Goal: Information Seeking & Learning: Learn about a topic

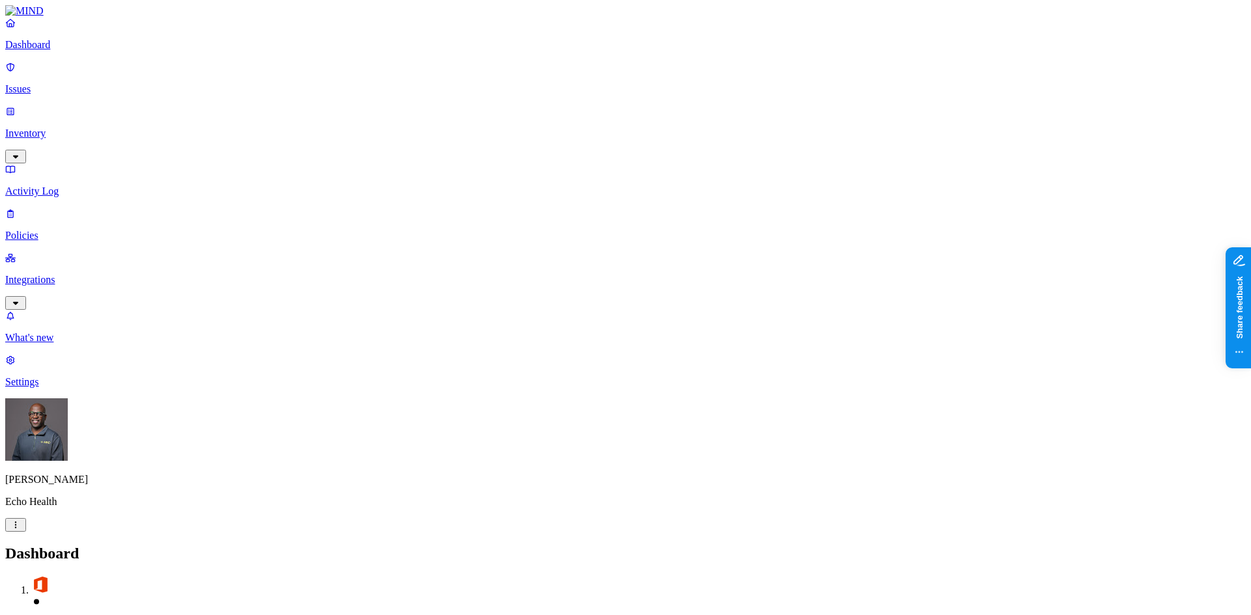
click at [61, 128] on p "Inventory" at bounding box center [625, 134] width 1240 height 12
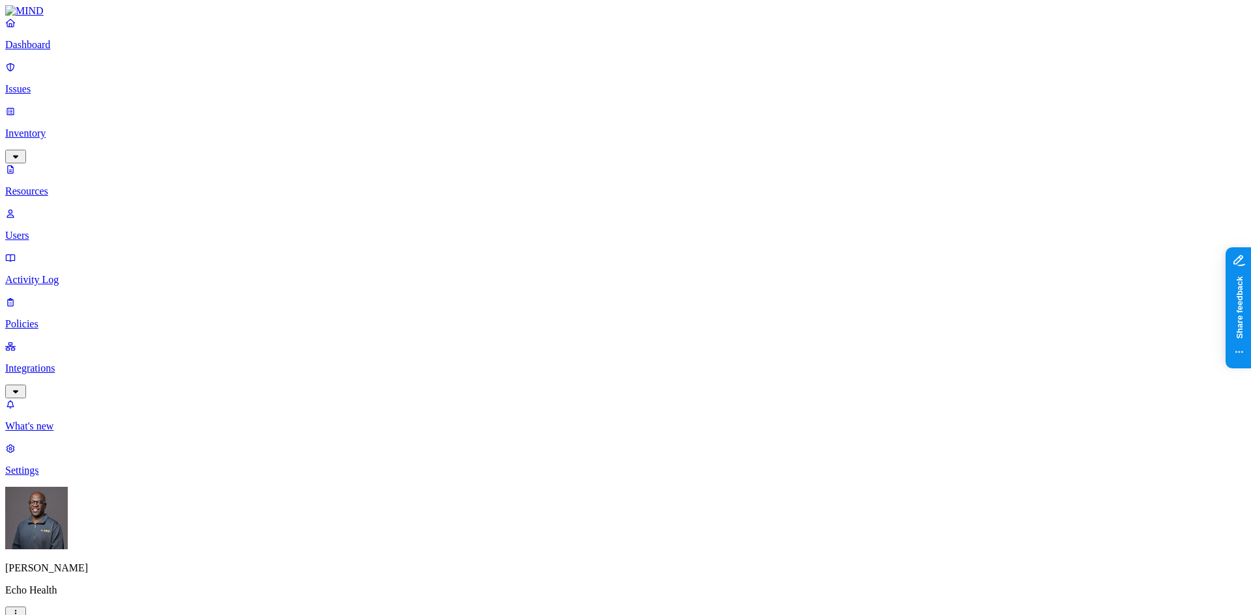
drag, startPoint x: 369, startPoint y: 74, endPoint x: 485, endPoint y: 76, distance: 115.3
type input "aws"
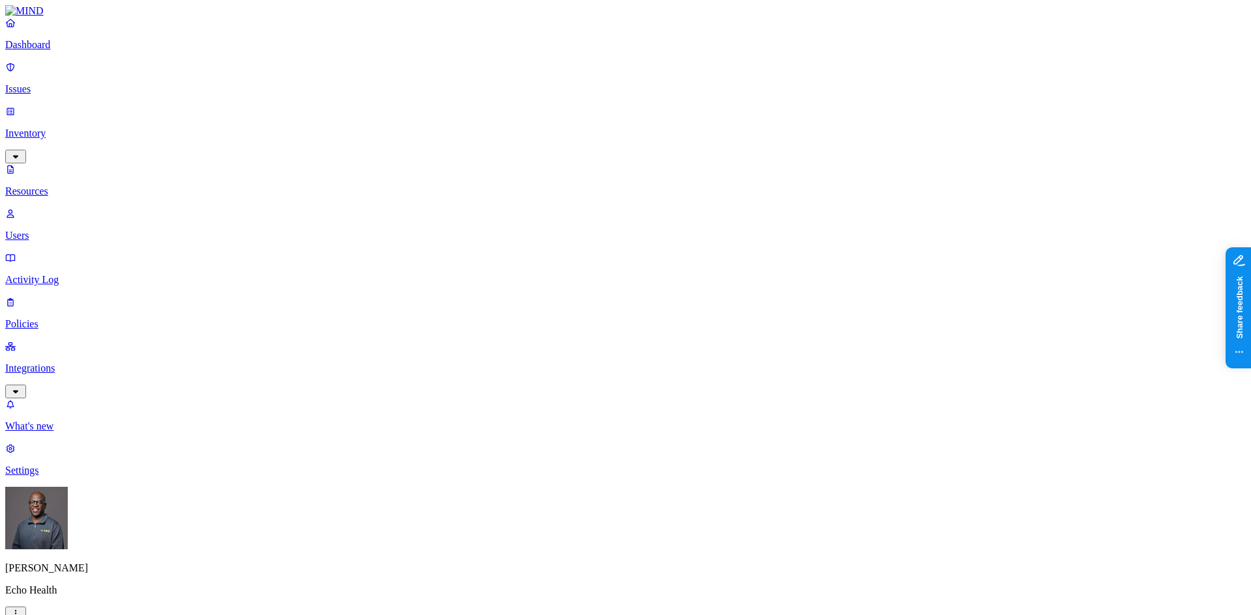
click at [391, 145] on button "button" at bounding box center [396, 147] width 10 height 4
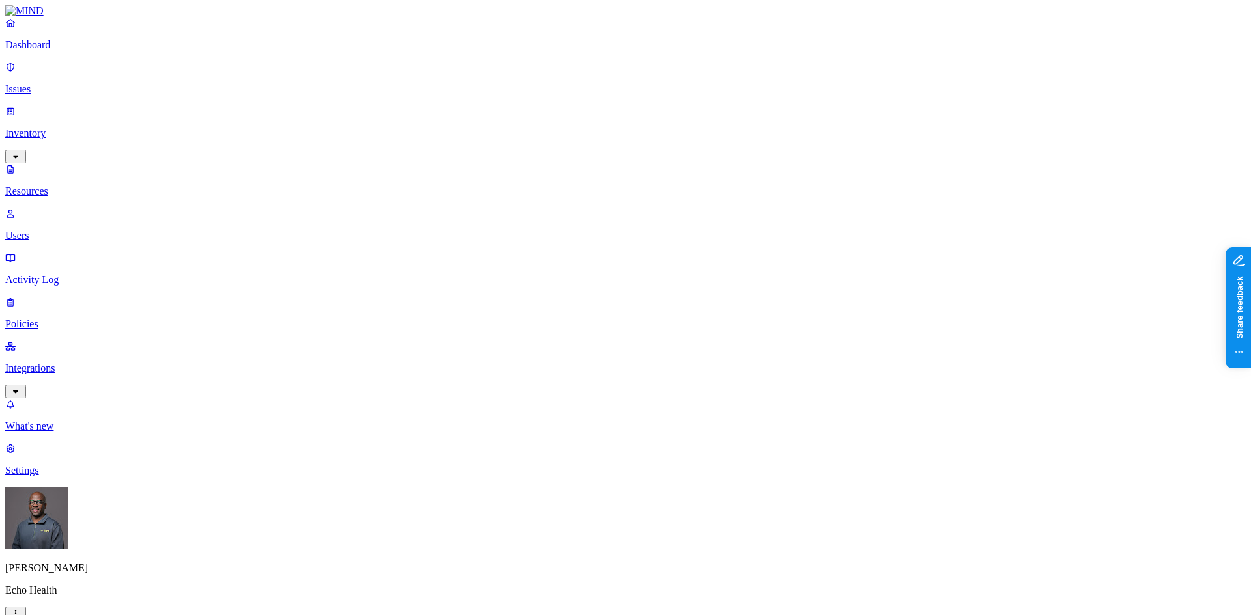
scroll to position [65, 0]
click at [49, 83] on p "Issues" at bounding box center [625, 89] width 1240 height 12
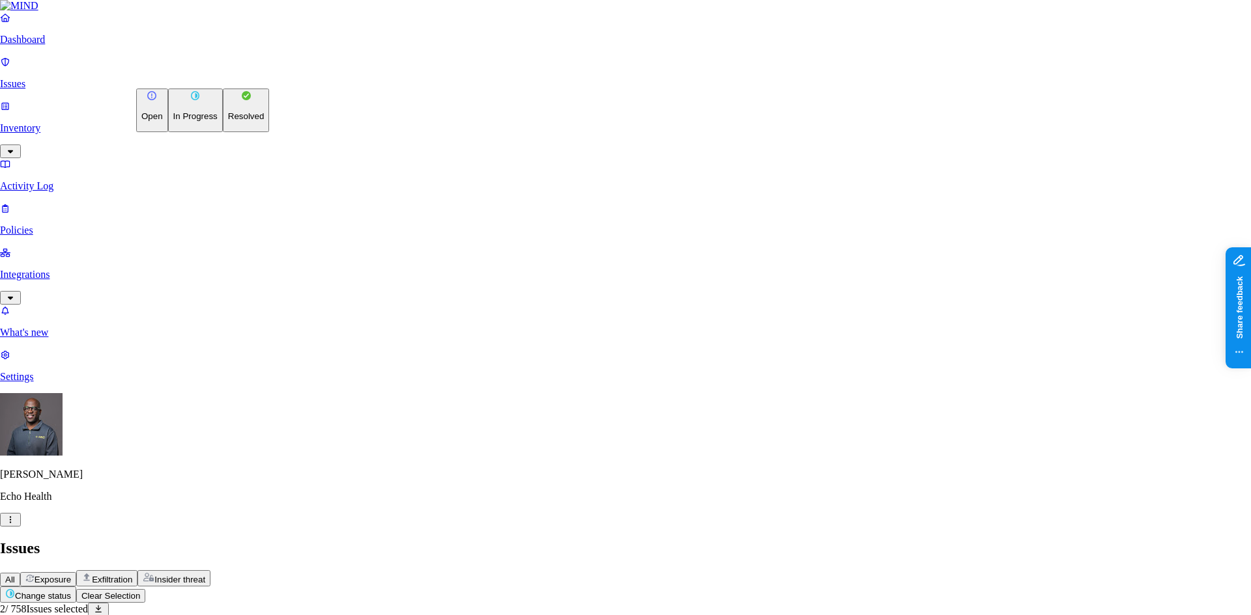
click at [228, 121] on p "Resolved" at bounding box center [246, 116] width 36 height 10
select select "False Positive"
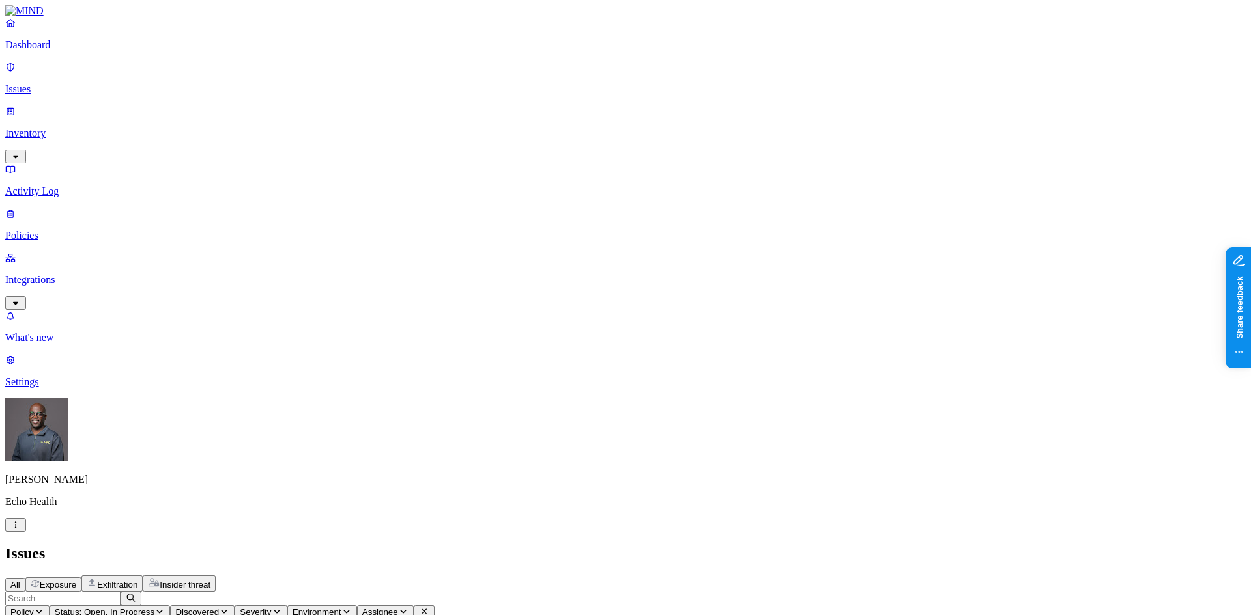
click at [137, 580] on span "Exfiltration" at bounding box center [117, 585] width 40 height 10
click at [120, 592] on input "text" at bounding box center [62, 599] width 115 height 14
type input "dlp"
click at [64, 128] on p "Inventory" at bounding box center [625, 134] width 1240 height 12
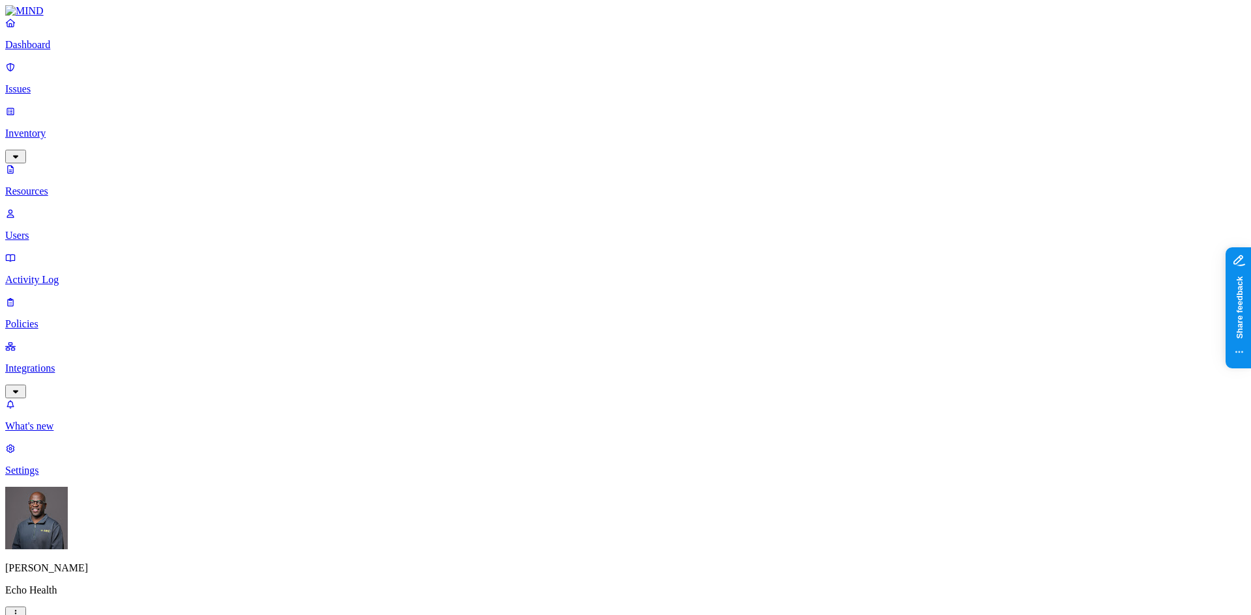
type input "dlp"
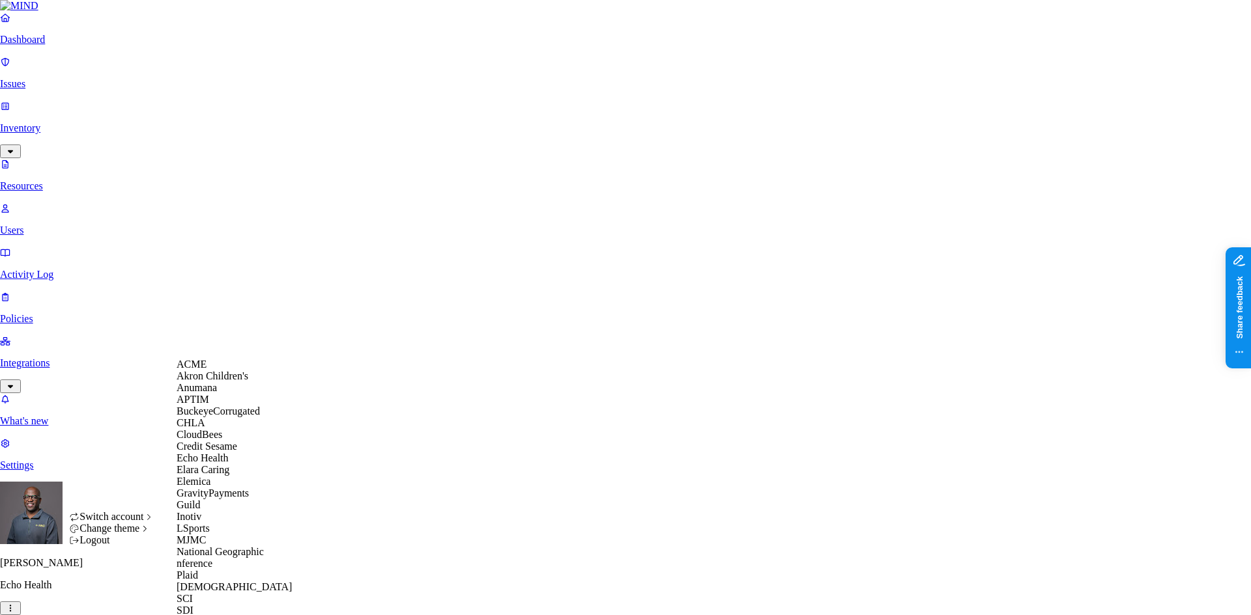
click at [229, 417] on span "BuckeyeCorrugated" at bounding box center [218, 411] width 83 height 11
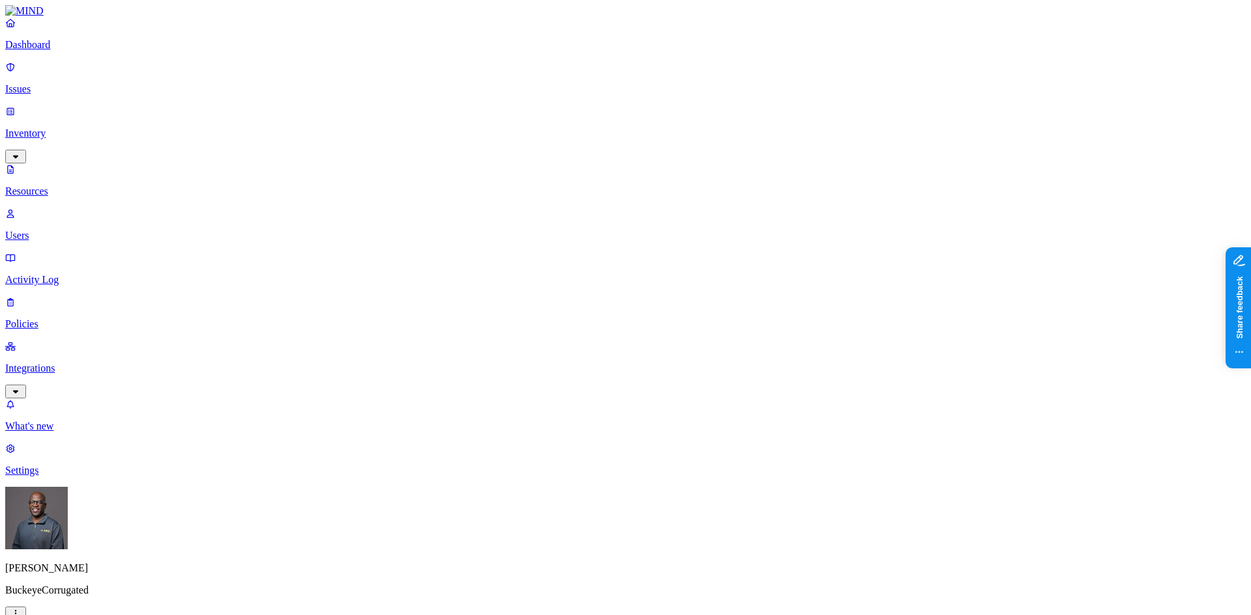
drag, startPoint x: 370, startPoint y: 74, endPoint x: 590, endPoint y: 78, distance: 220.2
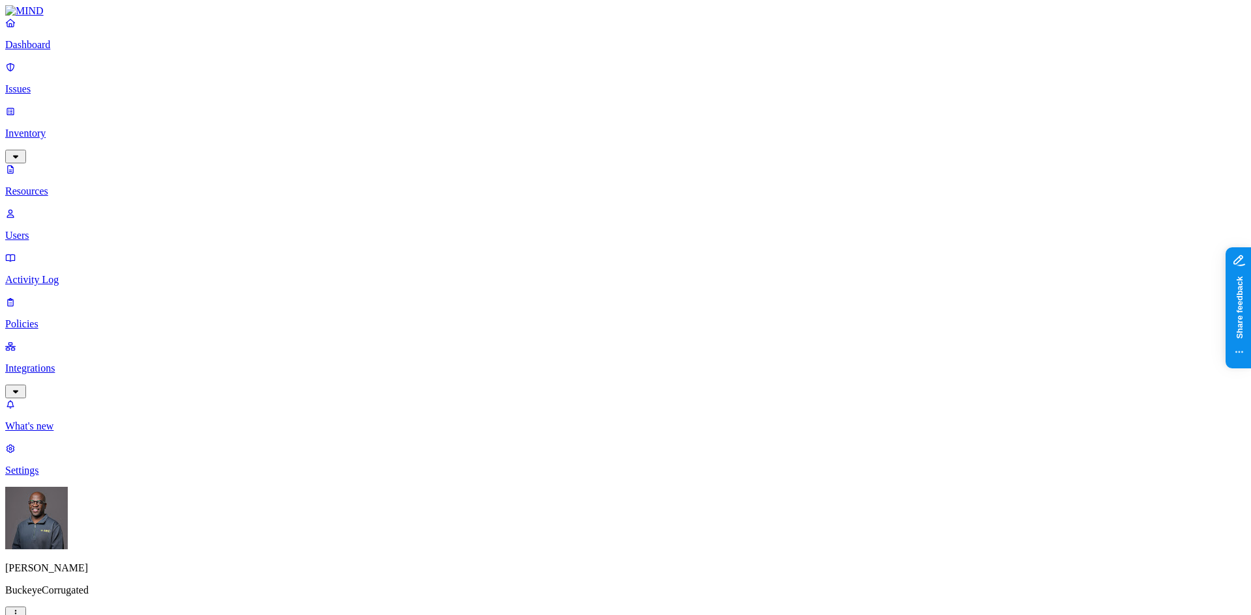
click at [59, 230] on p "Users" at bounding box center [625, 236] width 1240 height 12
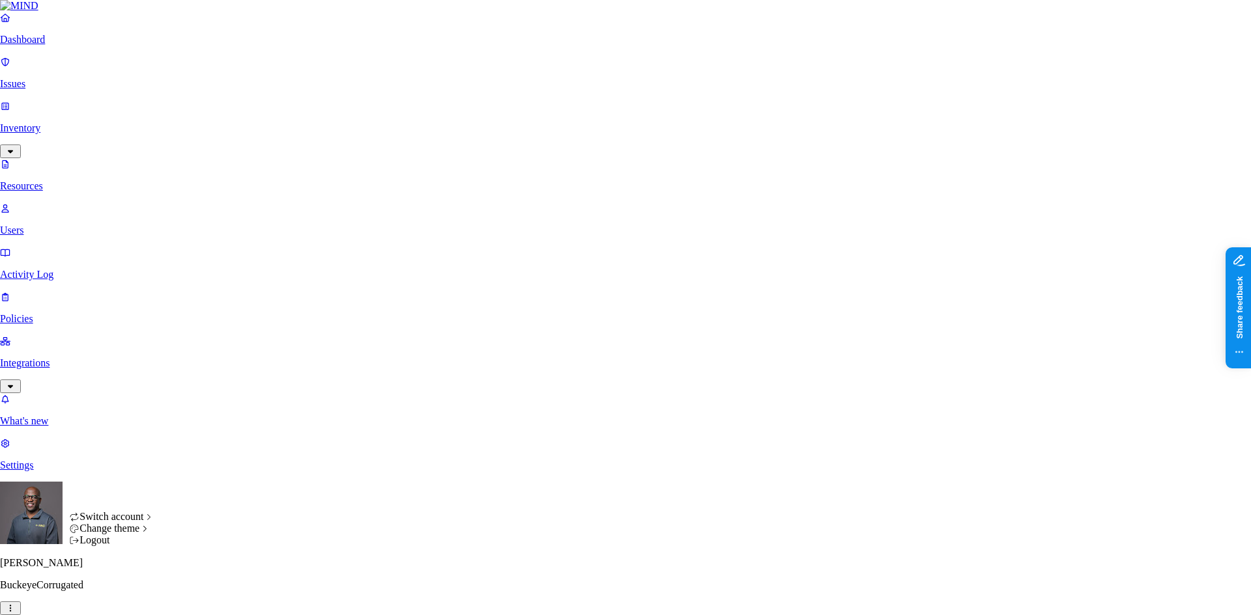
click at [16, 604] on icon "button" at bounding box center [10, 608] width 10 height 8
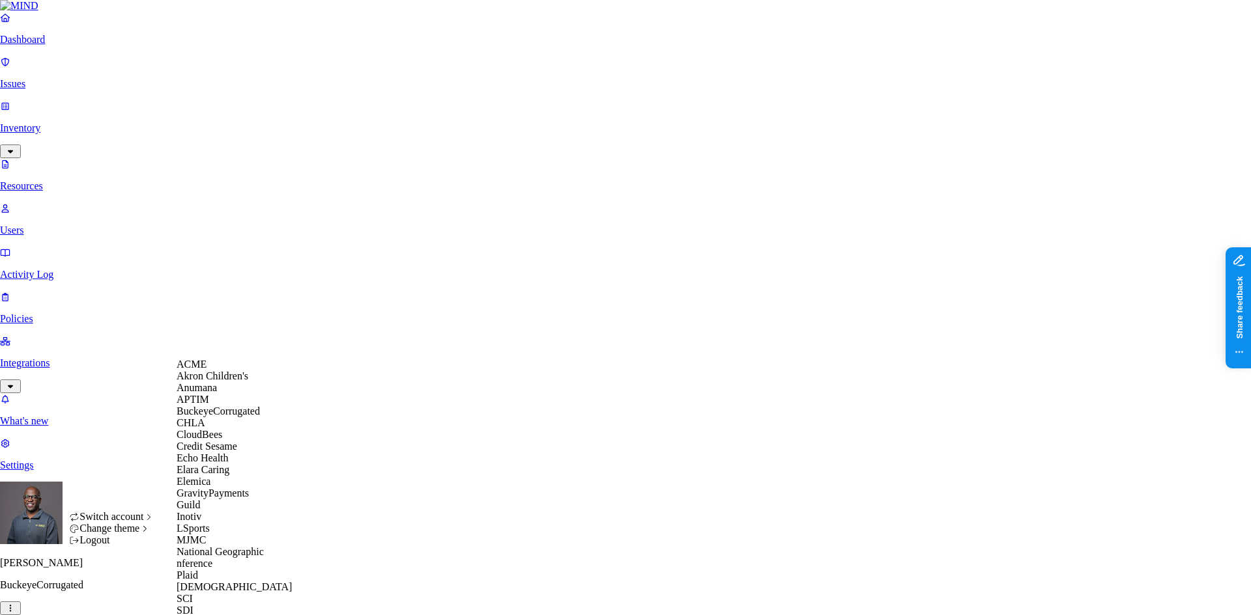
scroll to position [88, 0]
click at [205, 429] on span "CloudBees" at bounding box center [200, 434] width 46 height 11
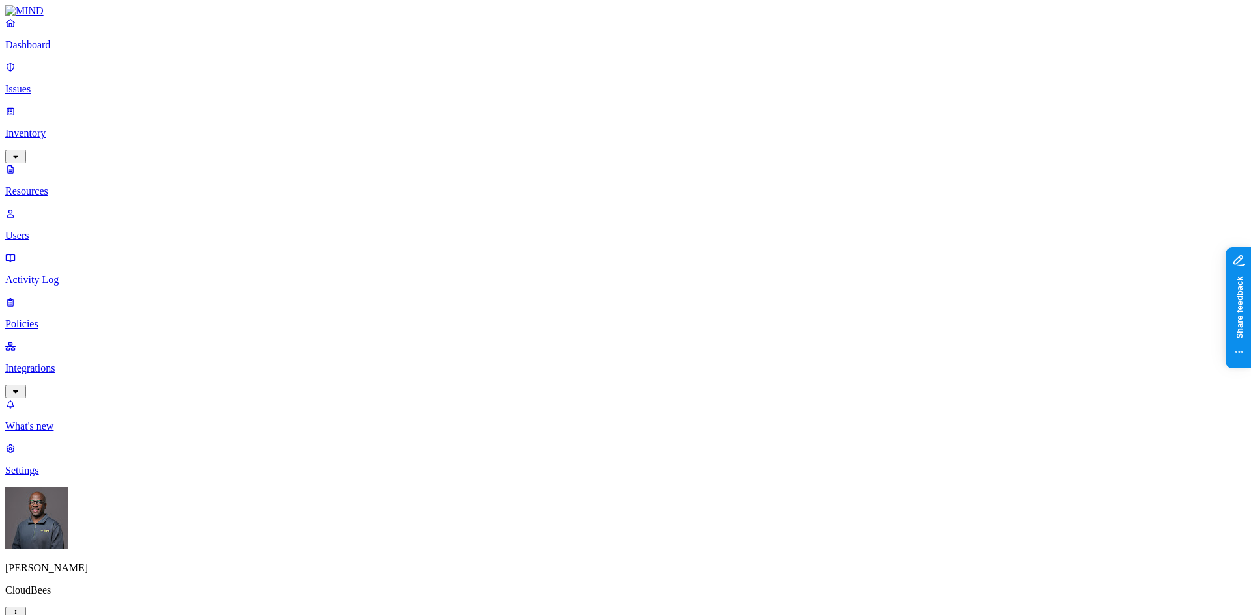
click at [55, 363] on p "Integrations" at bounding box center [625, 369] width 1240 height 12
click at [56, 376] on p "Endpoints" at bounding box center [625, 382] width 1240 height 12
click at [56, 51] on p "Dashboard" at bounding box center [625, 45] width 1240 height 12
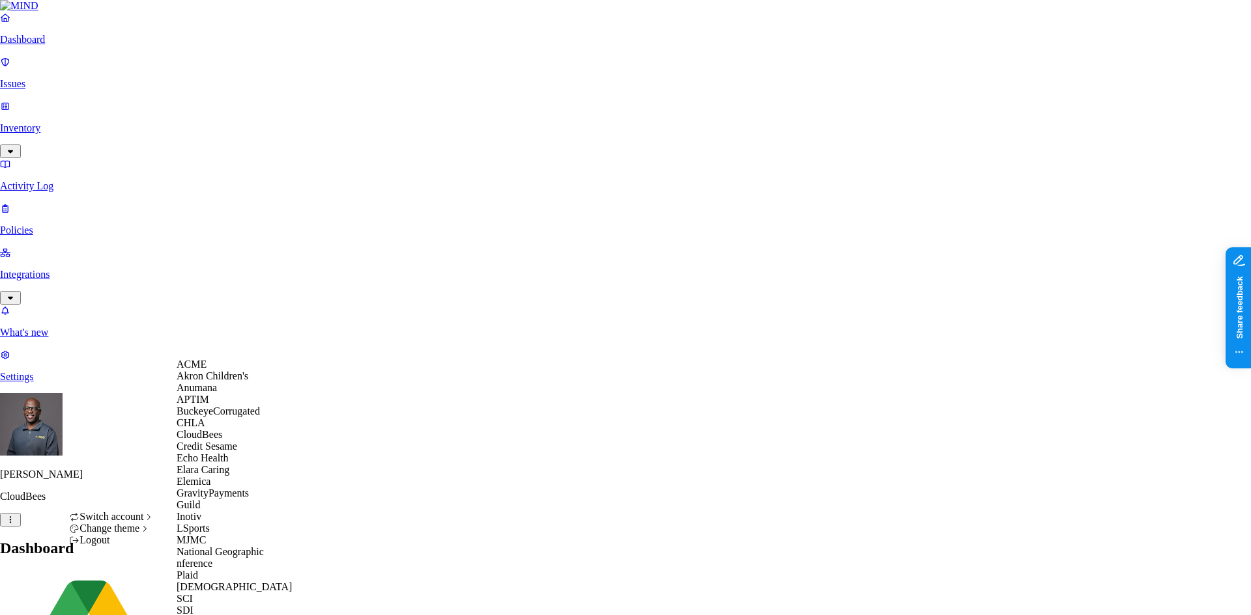
scroll to position [65, 0]
click at [211, 464] on span "Echo Health" at bounding box center [203, 458] width 52 height 11
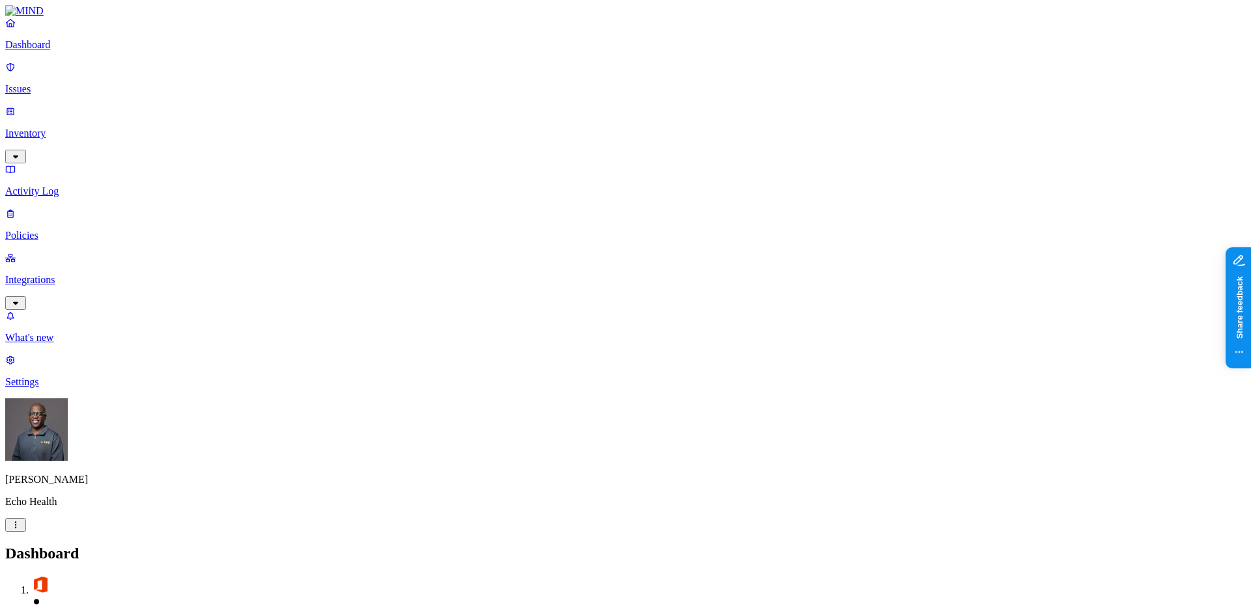
click at [55, 128] on p "Inventory" at bounding box center [625, 134] width 1240 height 12
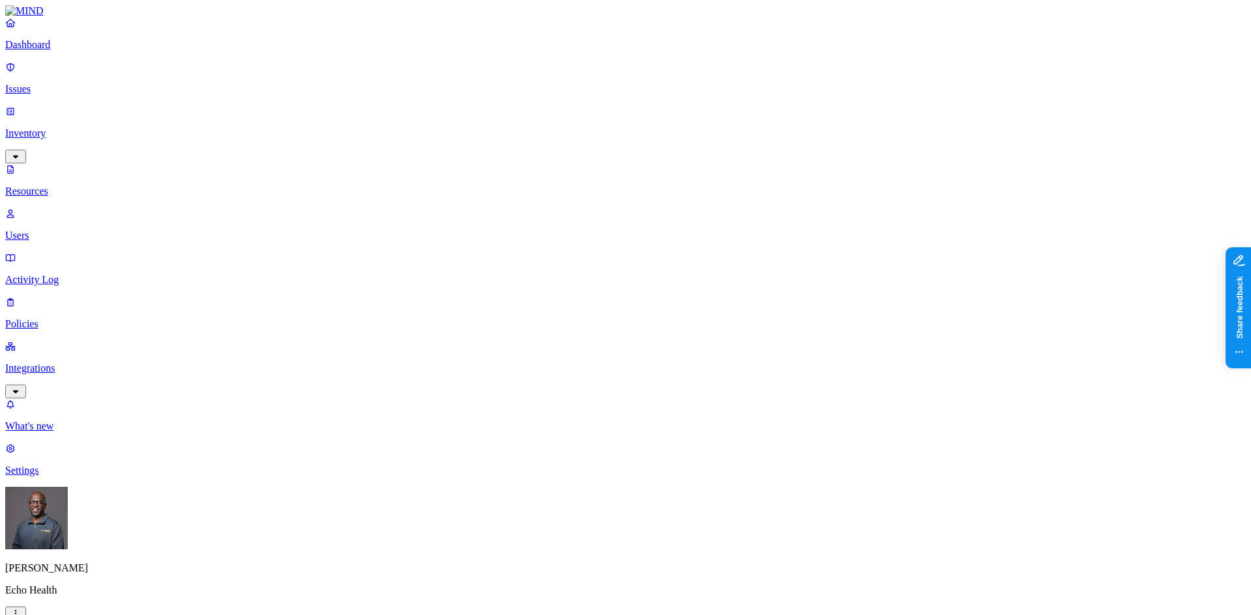
click at [391, 138] on div "Secrets" at bounding box center [391, 156] width 0 height 36
click at [670, 213] on button "button" at bounding box center [675, 215] width 10 height 4
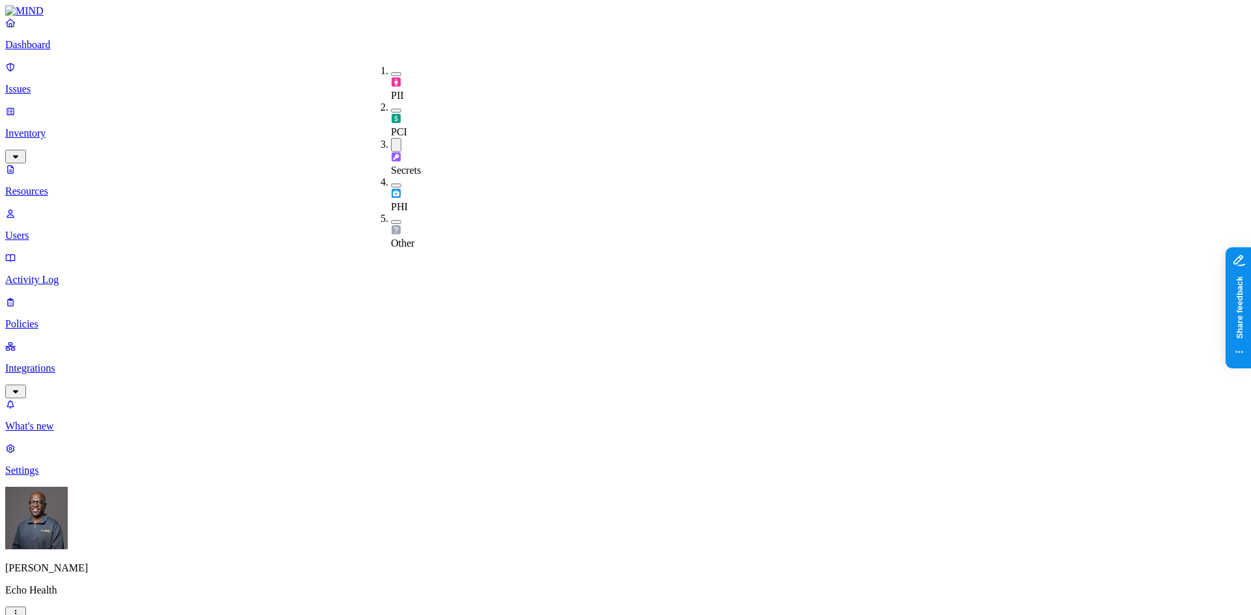
click at [391, 138] on button "button" at bounding box center [396, 145] width 10 height 14
click at [391, 72] on button "button" at bounding box center [396, 74] width 10 height 4
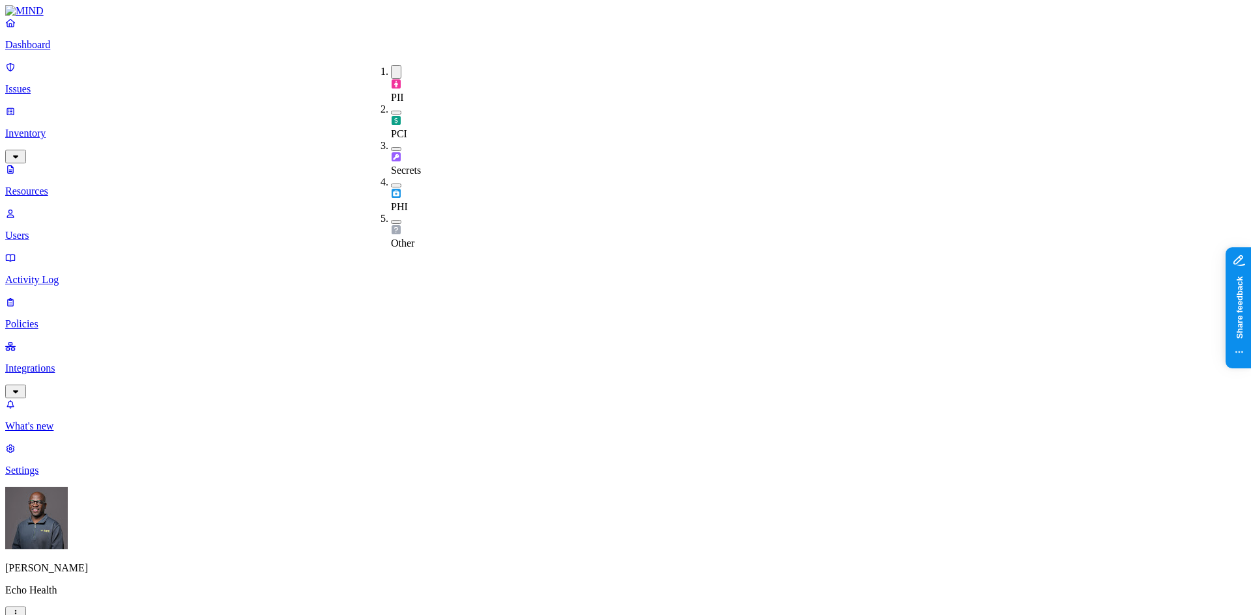
click at [391, 111] on button "button" at bounding box center [396, 113] width 10 height 4
click at [391, 149] on button "button" at bounding box center [396, 151] width 10 height 4
click at [391, 142] on button "button" at bounding box center [396, 149] width 10 height 14
click at [391, 186] on button "button" at bounding box center [396, 188] width 10 height 4
click at [391, 104] on div "PCI" at bounding box center [391, 123] width 0 height 38
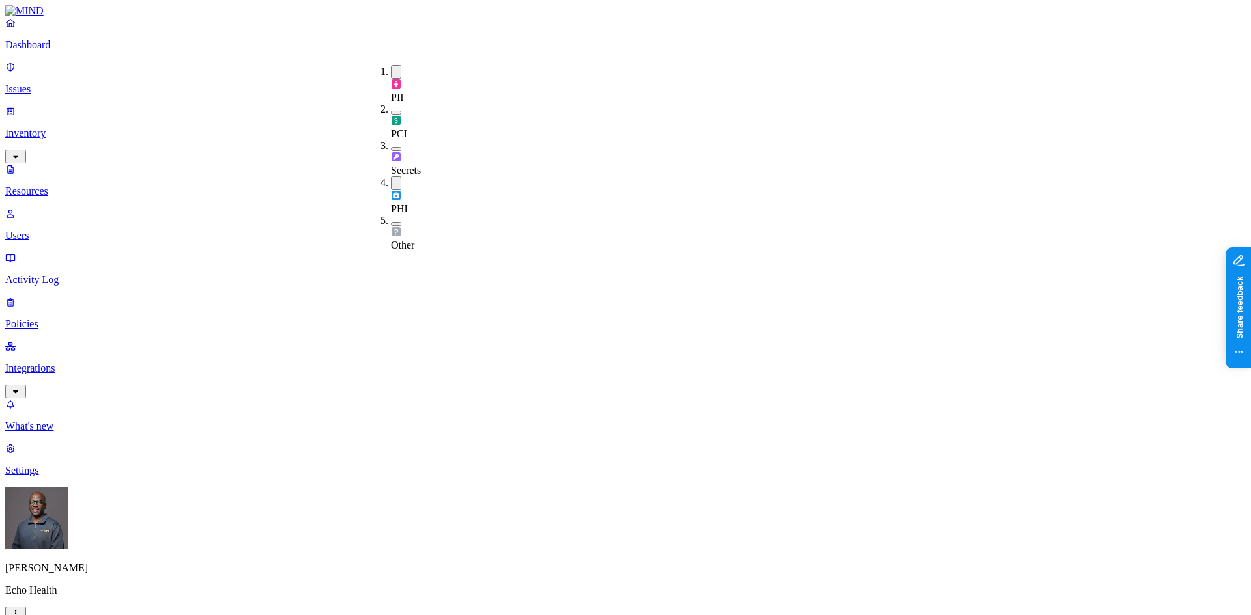
click at [391, 70] on button "button" at bounding box center [396, 72] width 10 height 14
click at [391, 175] on button "button" at bounding box center [396, 182] width 10 height 14
click at [391, 218] on button "button" at bounding box center [396, 220] width 10 height 4
click at [391, 211] on button "button" at bounding box center [396, 218] width 10 height 14
click at [391, 145] on button "button" at bounding box center [396, 147] width 10 height 4
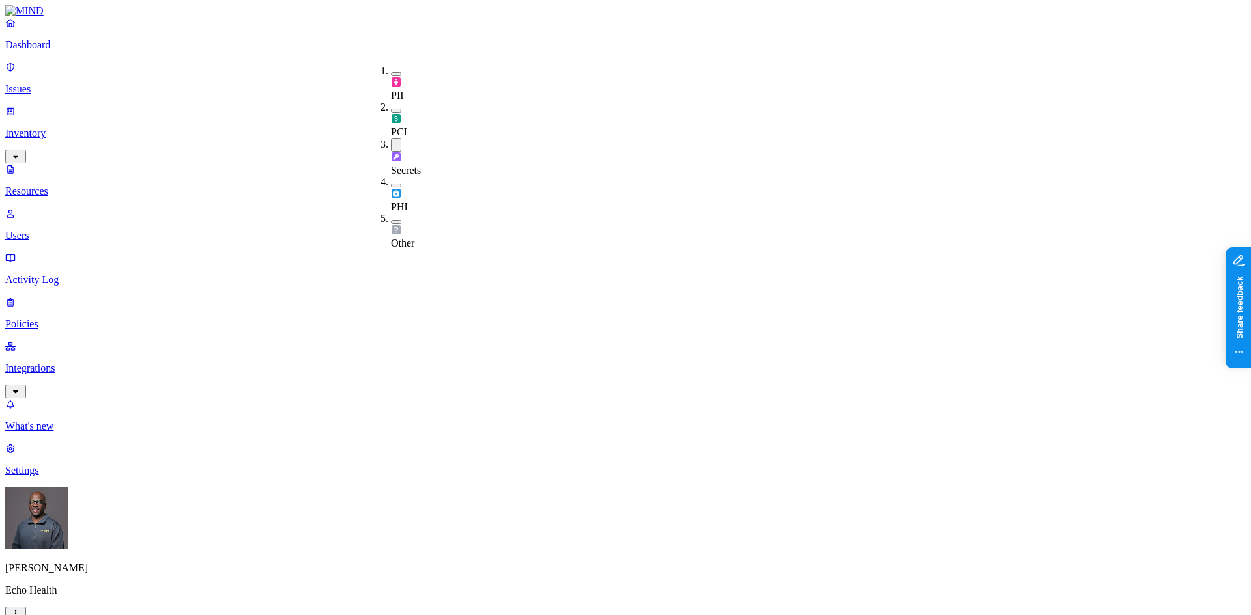
click at [391, 138] on button "button" at bounding box center [396, 145] width 10 height 14
click at [391, 102] on div "PCI" at bounding box center [391, 120] width 0 height 36
click at [391, 102] on button "button" at bounding box center [396, 109] width 10 height 14
click at [391, 109] on button "button" at bounding box center [396, 111] width 10 height 4
click at [391, 102] on button "button" at bounding box center [396, 109] width 10 height 14
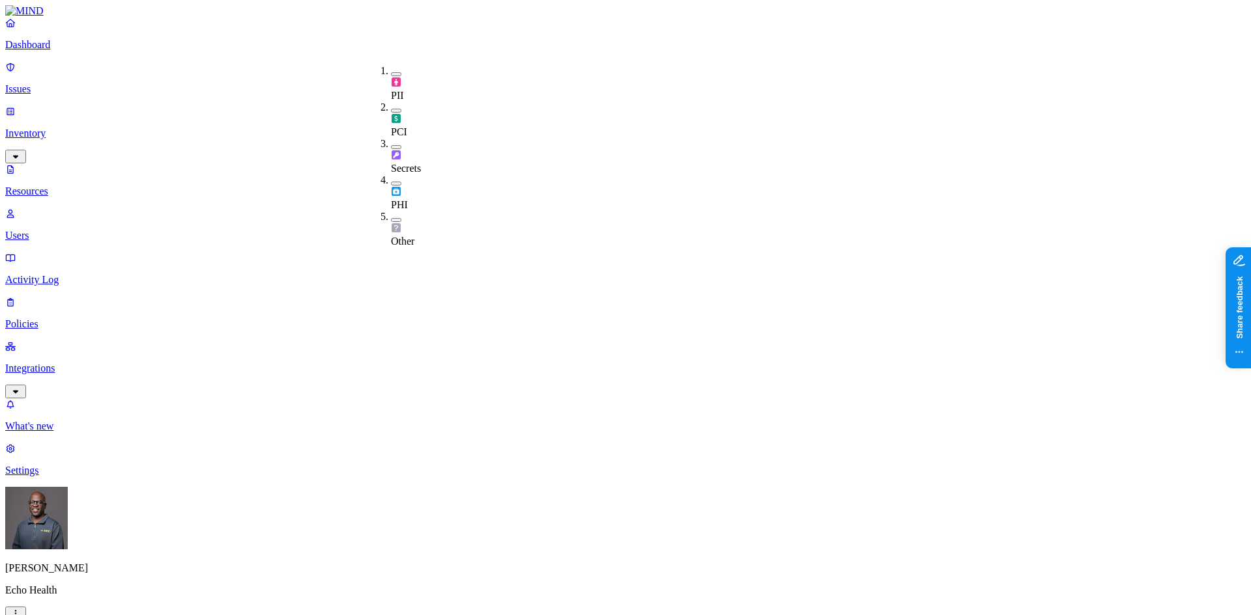
click at [391, 72] on button "button" at bounding box center [396, 74] width 10 height 4
click at [391, 111] on button "button" at bounding box center [396, 113] width 10 height 4
click at [391, 104] on button "button" at bounding box center [396, 111] width 10 height 14
click at [391, 147] on button "button" at bounding box center [396, 149] width 10 height 4
click at [391, 140] on button "button" at bounding box center [396, 147] width 10 height 14
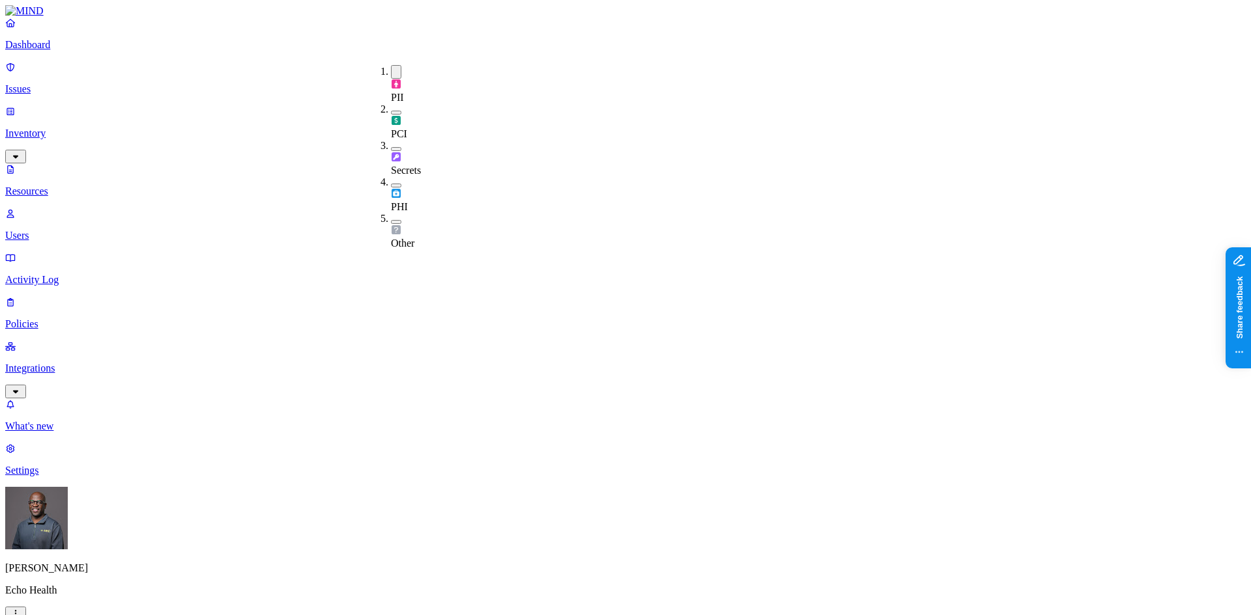
click at [391, 68] on button "button" at bounding box center [396, 72] width 10 height 14
click at [391, 72] on button "button" at bounding box center [396, 74] width 10 height 4
click at [391, 70] on button "button" at bounding box center [396, 72] width 10 height 14
click at [391, 145] on button "button" at bounding box center [396, 147] width 10 height 4
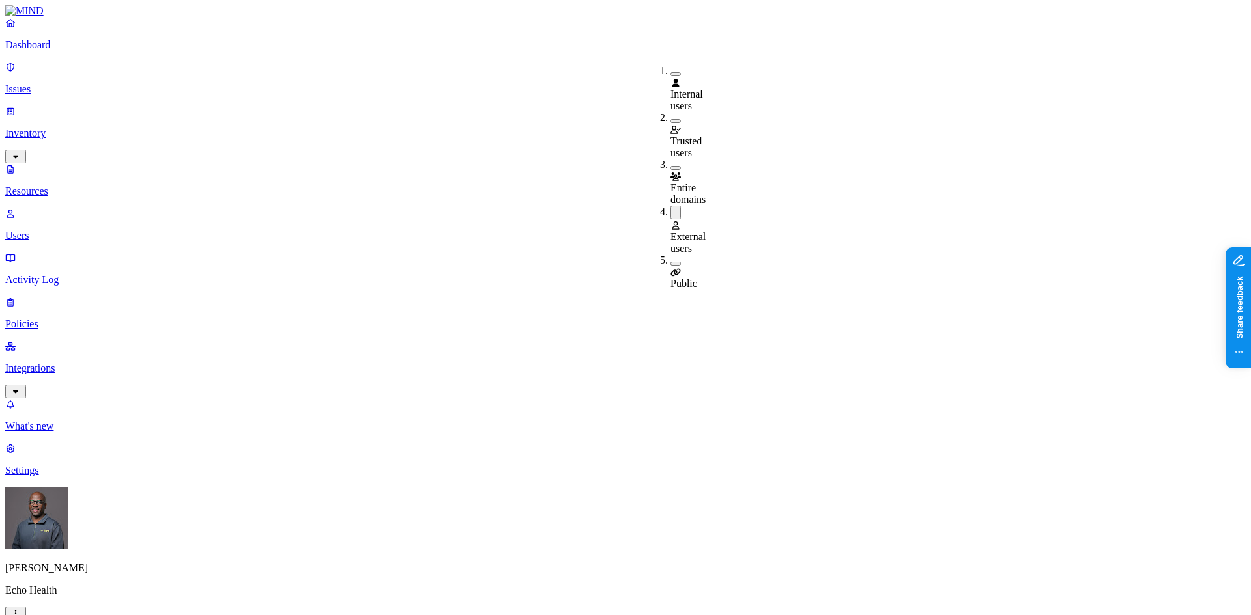
click at [670, 262] on button "button" at bounding box center [675, 264] width 10 height 4
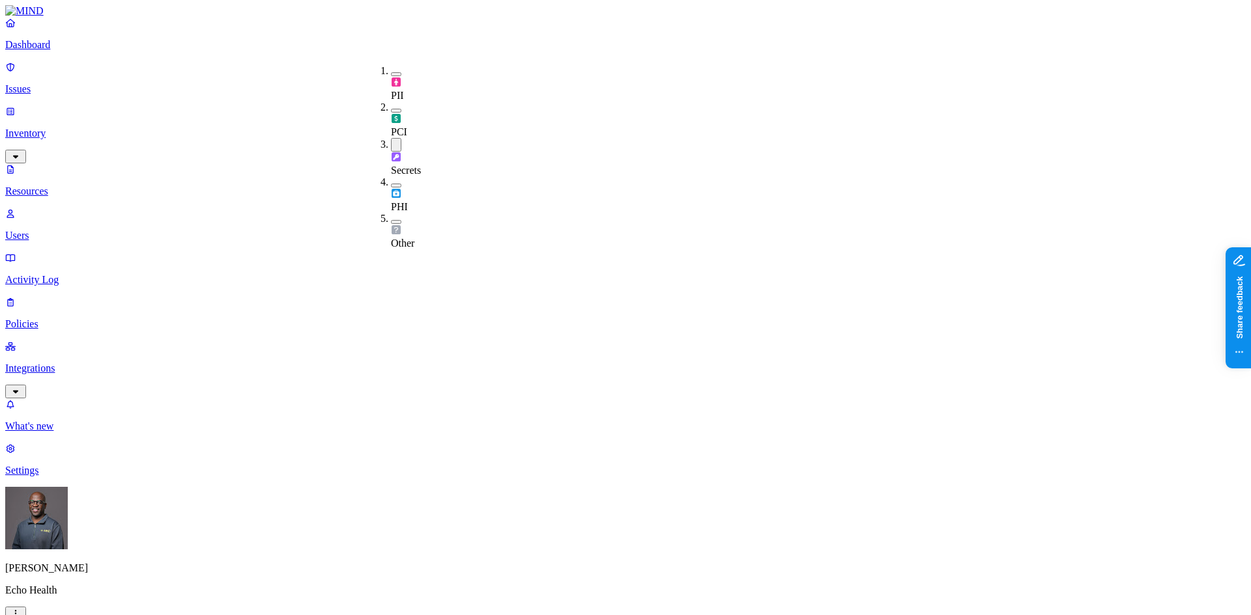
click at [391, 138] on button "button" at bounding box center [396, 145] width 10 height 14
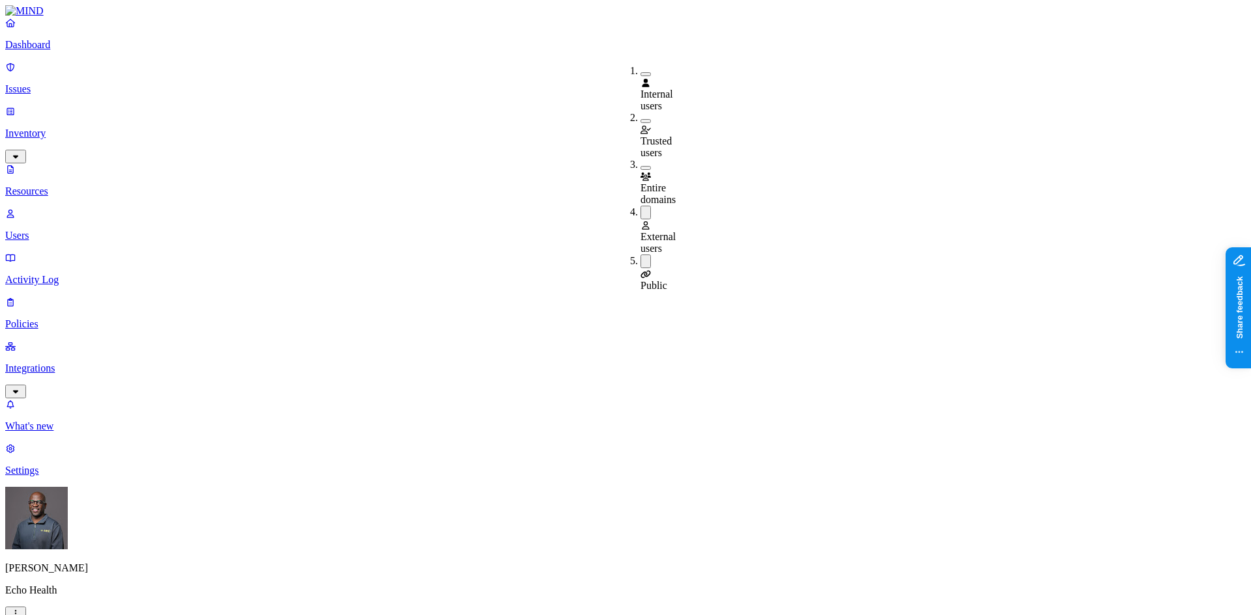
click at [640, 206] on button "button" at bounding box center [645, 213] width 10 height 14
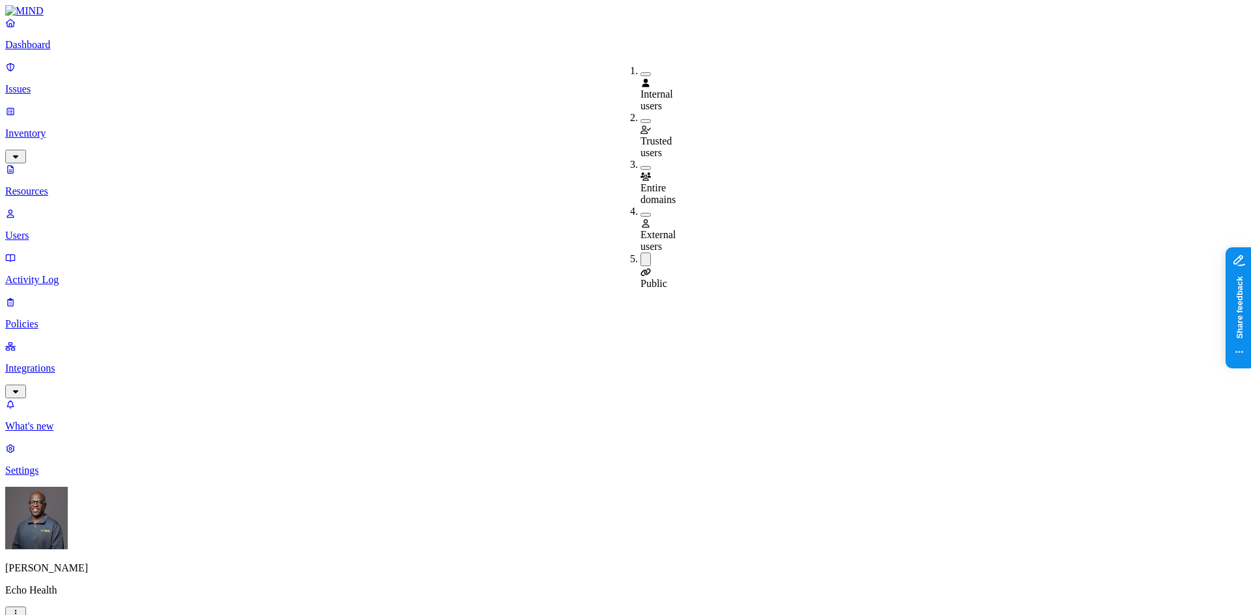
click at [640, 253] on button "button" at bounding box center [645, 260] width 10 height 14
click at [640, 260] on button "button" at bounding box center [645, 262] width 10 height 4
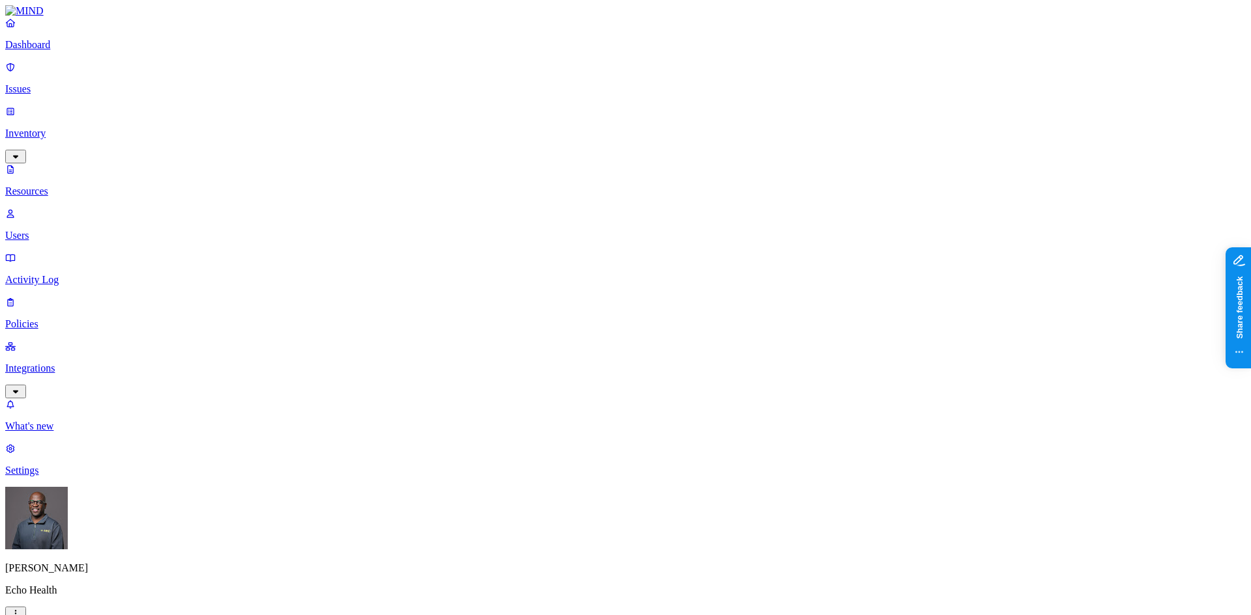
click at [640, 253] on button "button" at bounding box center [645, 260] width 10 height 14
click at [68, 83] on p "Issues" at bounding box center [625, 89] width 1240 height 12
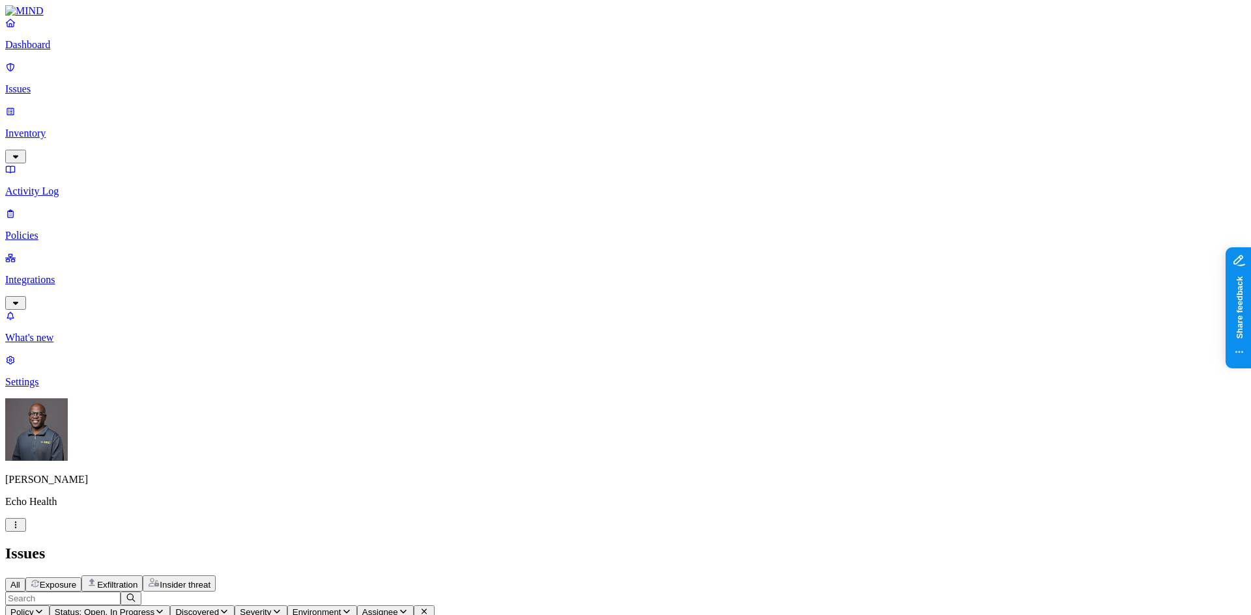
click at [76, 580] on span "Exposure" at bounding box center [58, 585] width 36 height 10
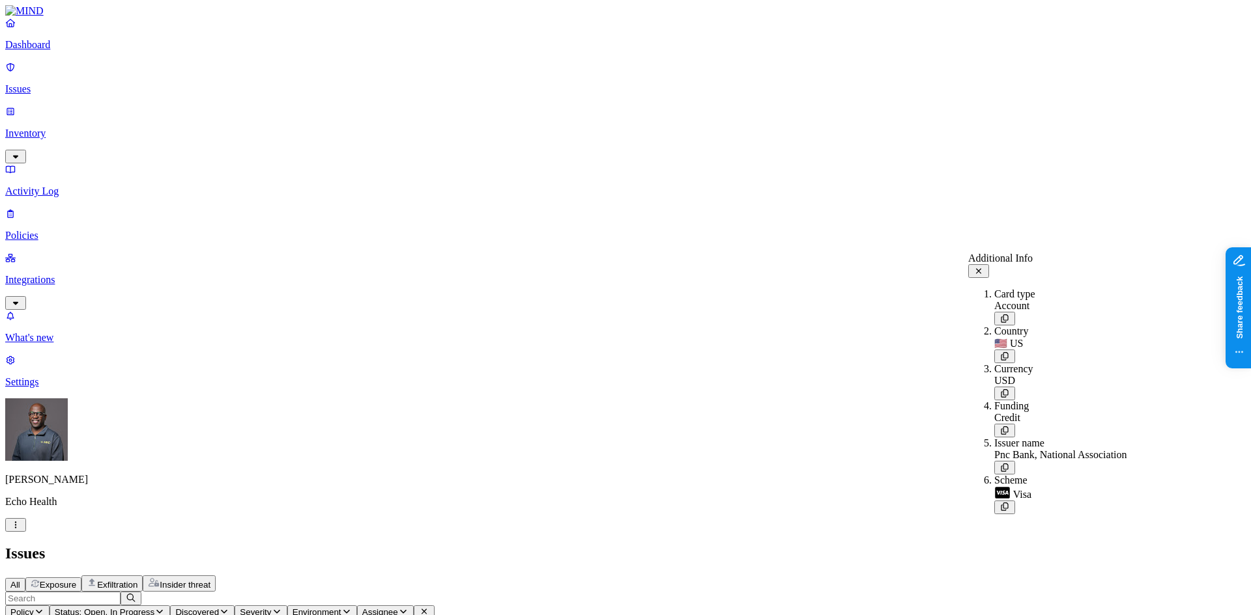
drag, startPoint x: 923, startPoint y: 455, endPoint x: 922, endPoint y: 437, distance: 18.3
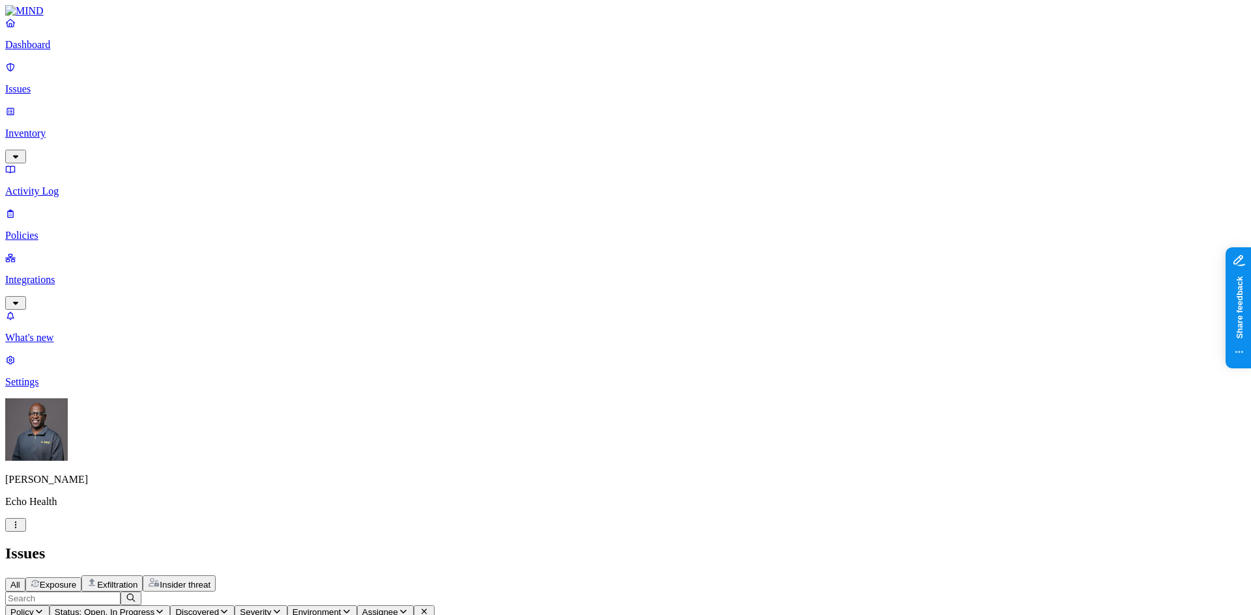
scroll to position [107, 0]
drag, startPoint x: 873, startPoint y: 12, endPoint x: 793, endPoint y: 60, distance: 93.2
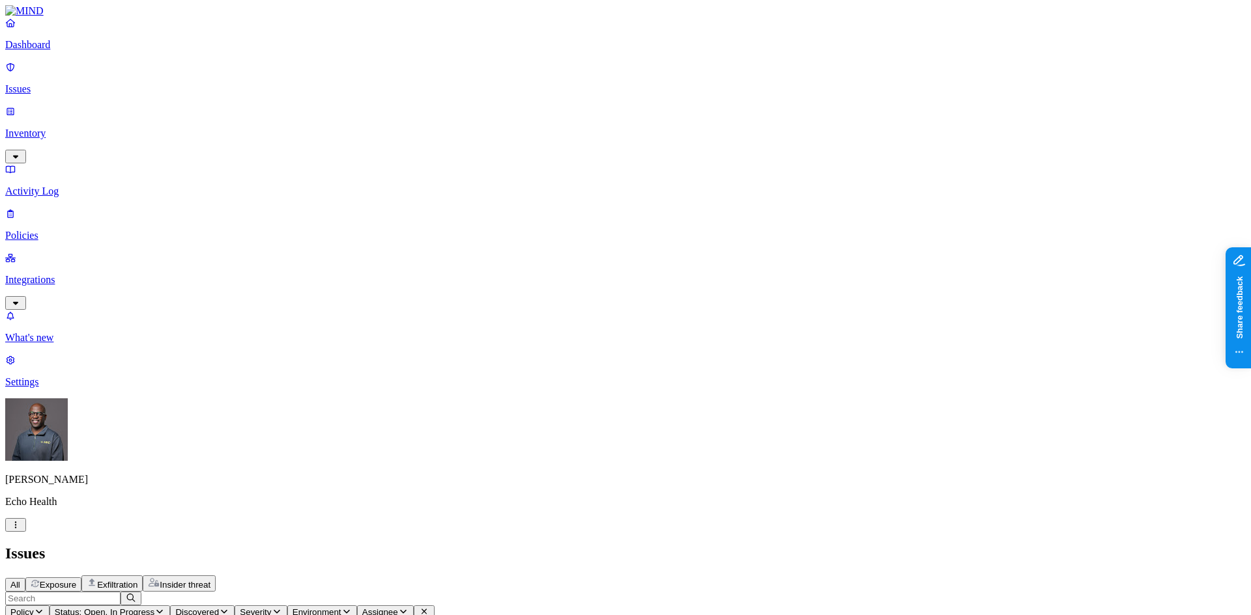
scroll to position [336, 0]
click at [52, 274] on p "Integrations" at bounding box center [625, 280] width 1240 height 12
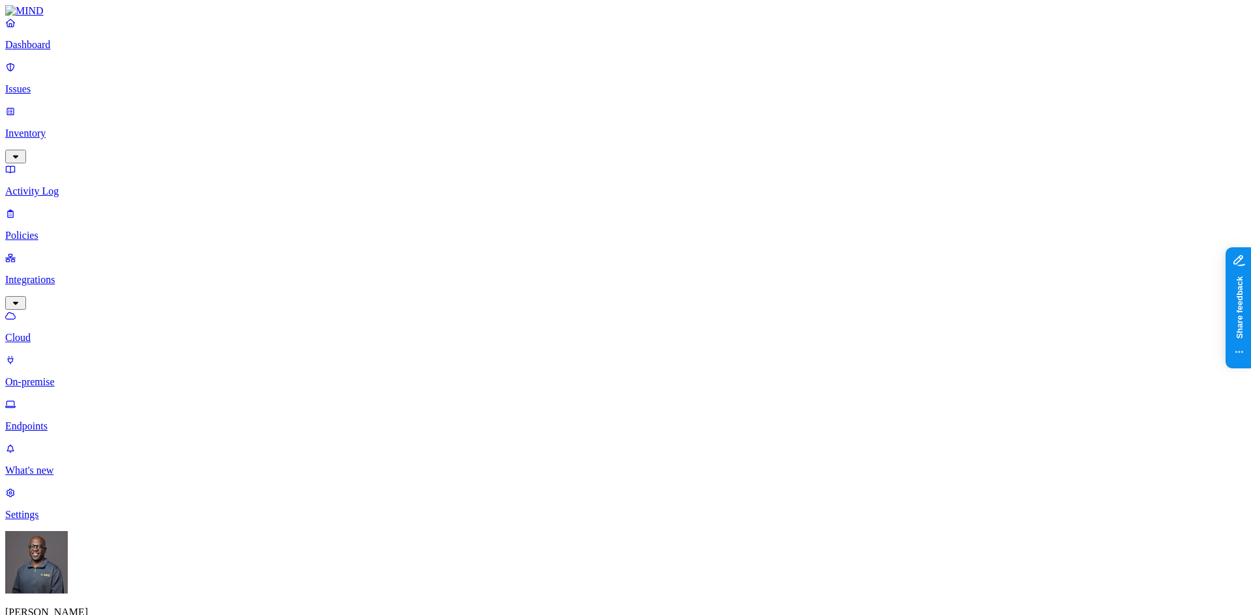
click at [68, 421] on p "Endpoints" at bounding box center [625, 427] width 1240 height 12
click at [49, 376] on p "On-premise" at bounding box center [625, 382] width 1240 height 12
click at [44, 310] on link "Cloud" at bounding box center [625, 327] width 1240 height 34
click at [52, 230] on p "Policies" at bounding box center [625, 236] width 1240 height 12
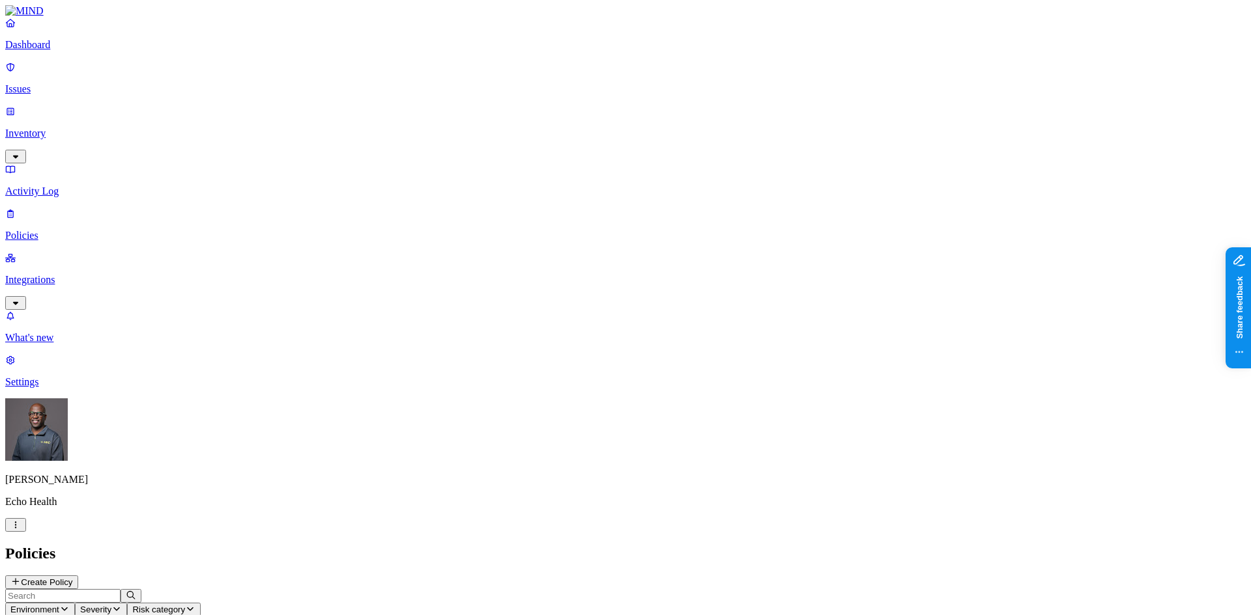
click at [35, 83] on p "Issues" at bounding box center [625, 89] width 1240 height 12
click at [137, 580] on span "Exfiltration" at bounding box center [117, 585] width 40 height 10
click at [165, 608] on icon "button" at bounding box center [159, 612] width 10 height 8
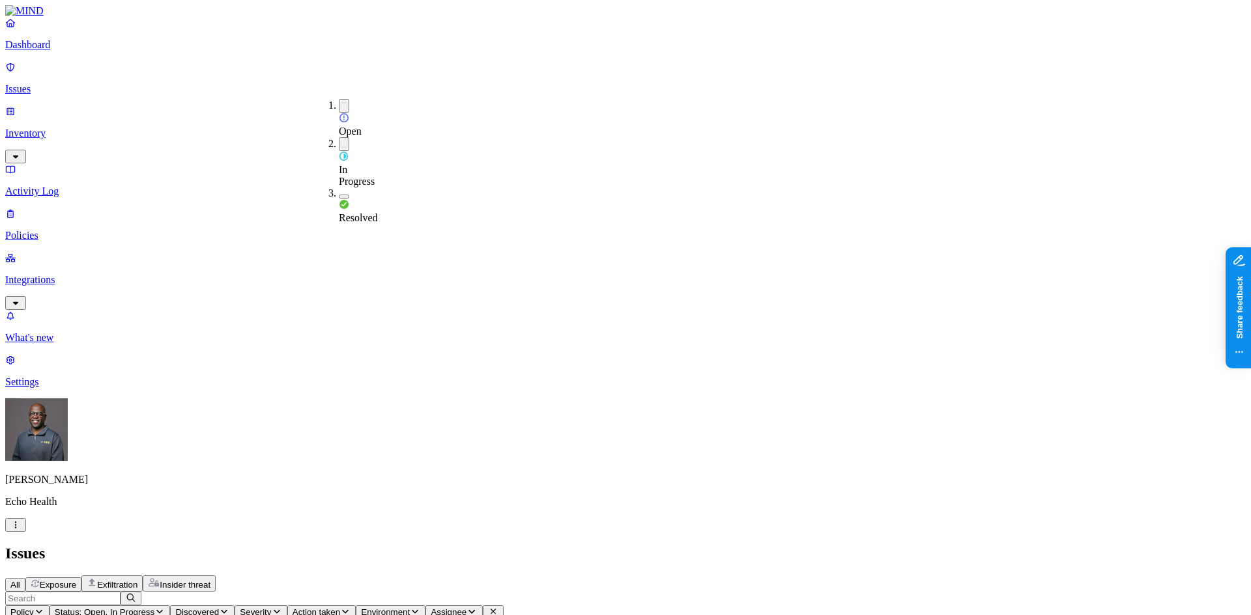
click at [339, 195] on button "button" at bounding box center [344, 197] width 10 height 4
click at [752, 545] on div "Issues" at bounding box center [625, 554] width 1240 height 18
drag, startPoint x: 989, startPoint y: 106, endPoint x: 1005, endPoint y: 107, distance: 16.3
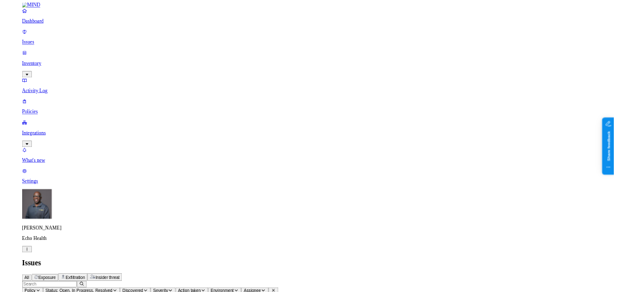
scroll to position [0, 0]
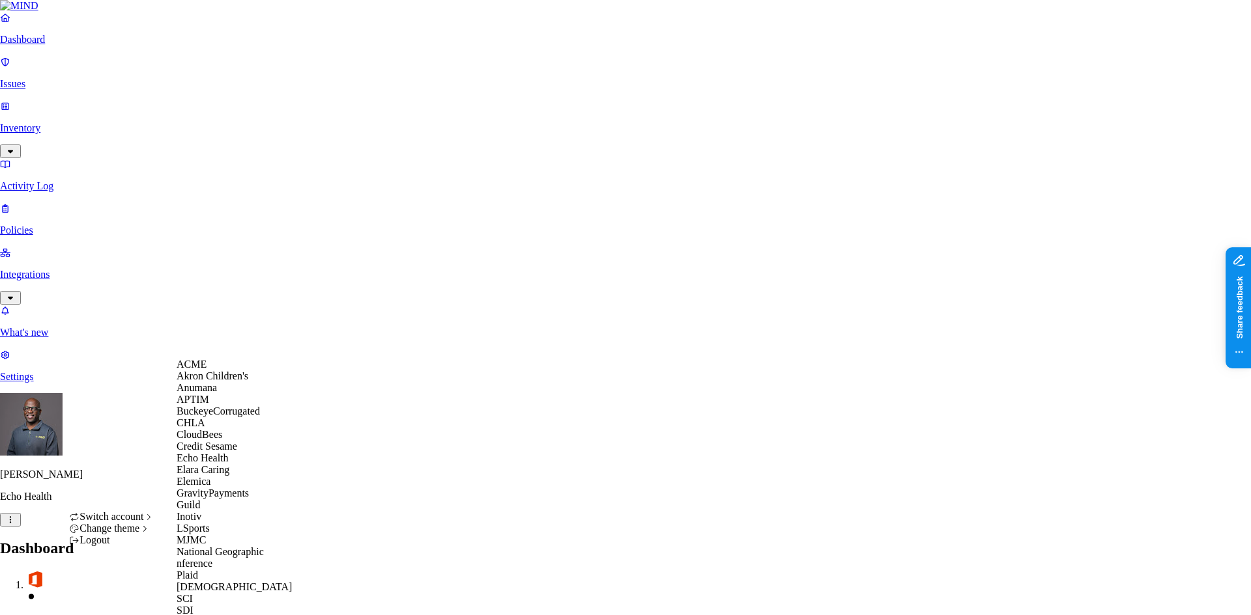
click at [218, 371] on div "ACME" at bounding box center [240, 365] width 126 height 12
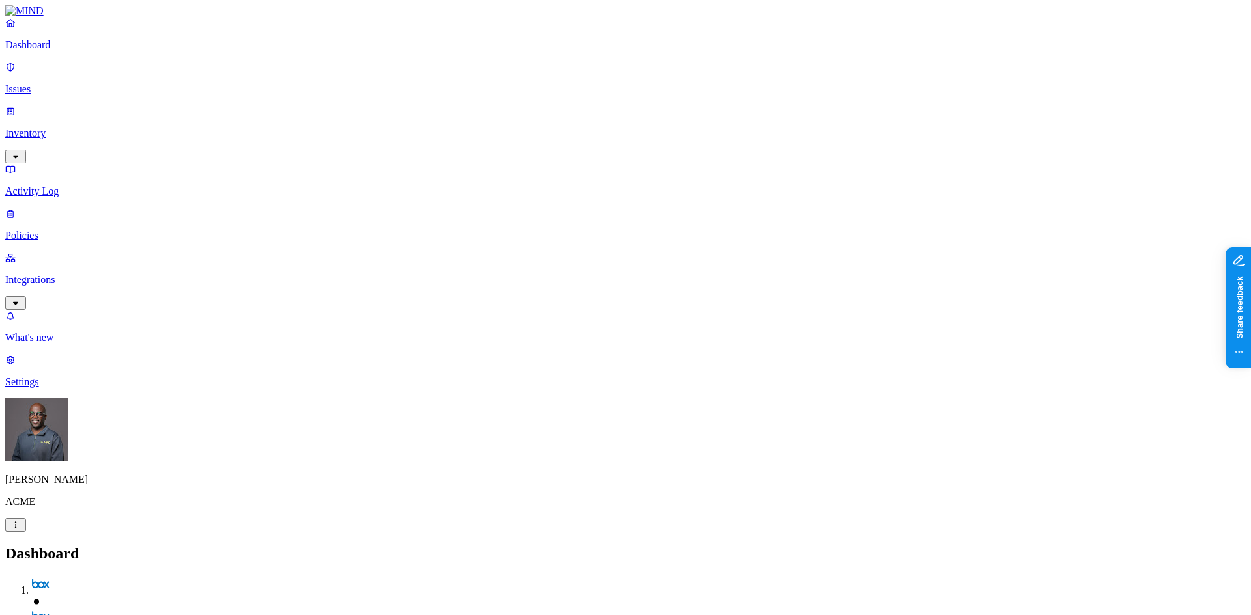
click at [51, 128] on p "Inventory" at bounding box center [625, 134] width 1240 height 12
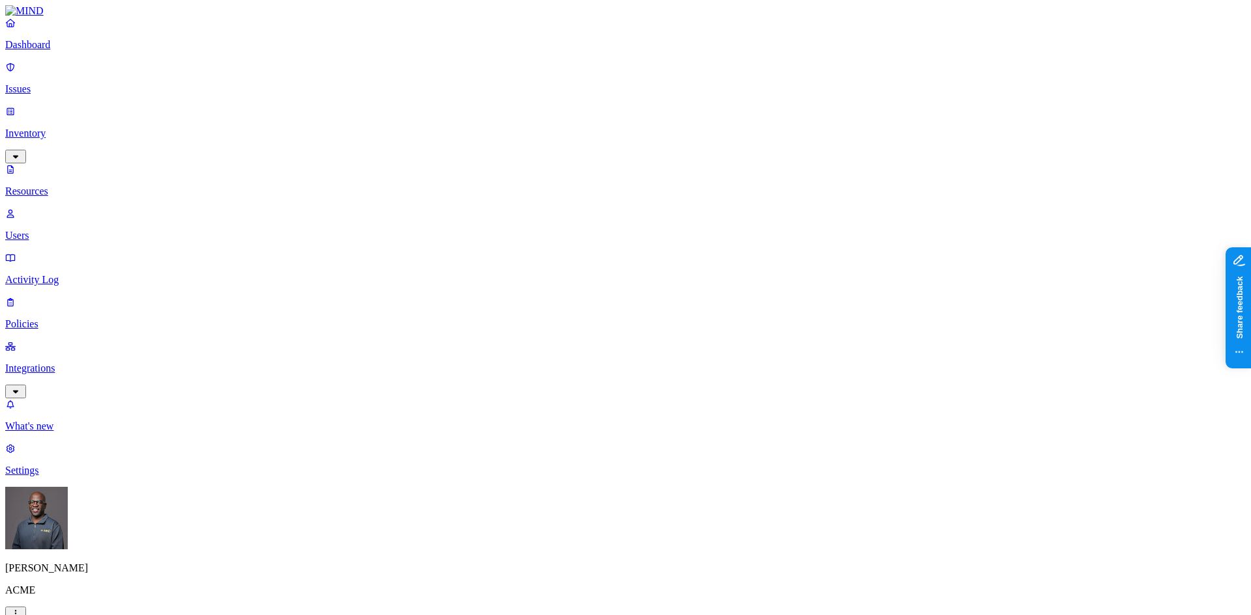
click at [391, 145] on button "button" at bounding box center [396, 147] width 10 height 4
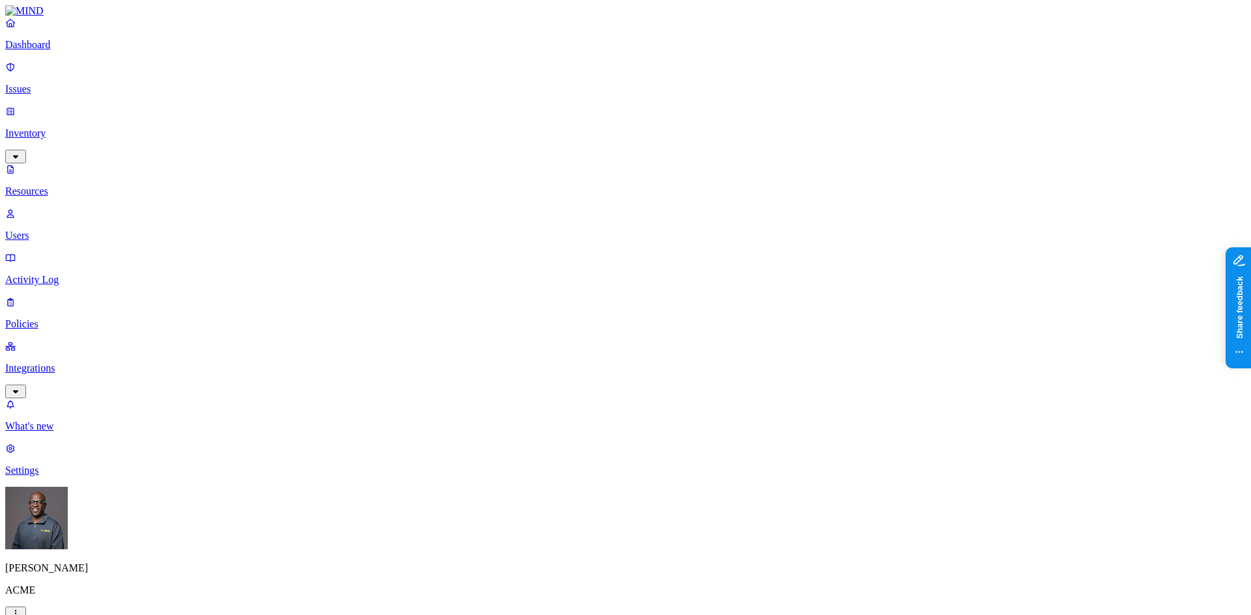
click at [48, 318] on p "Policies" at bounding box center [625, 324] width 1240 height 12
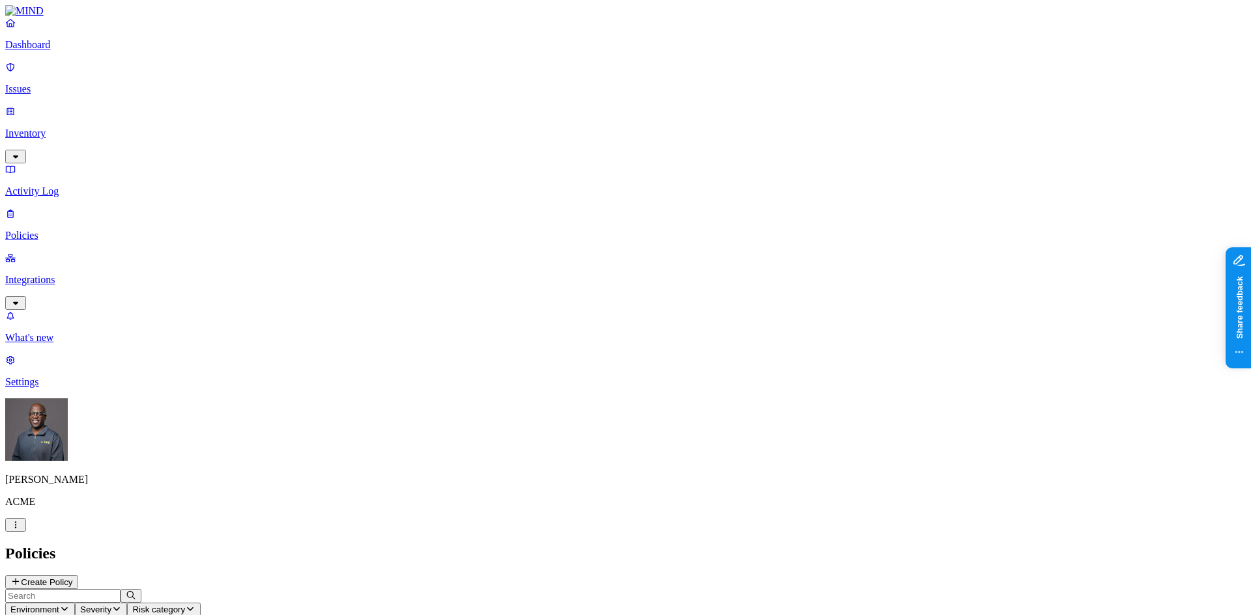
click at [72, 83] on p "Issues" at bounding box center [625, 89] width 1240 height 12
